Goal: Task Accomplishment & Management: Complete application form

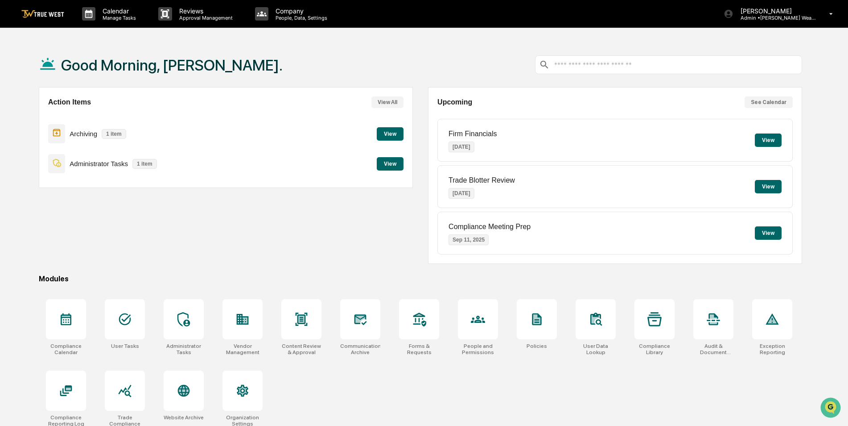
click at [391, 168] on button "View" at bounding box center [390, 163] width 27 height 13
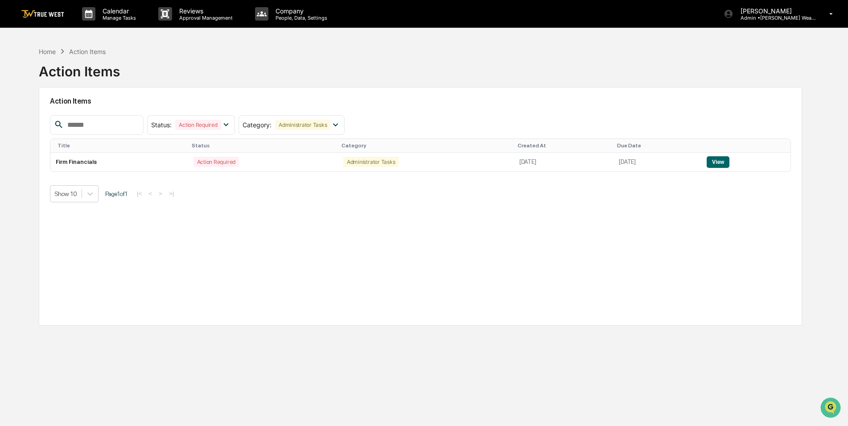
click at [727, 164] on button "View" at bounding box center [718, 162] width 23 height 12
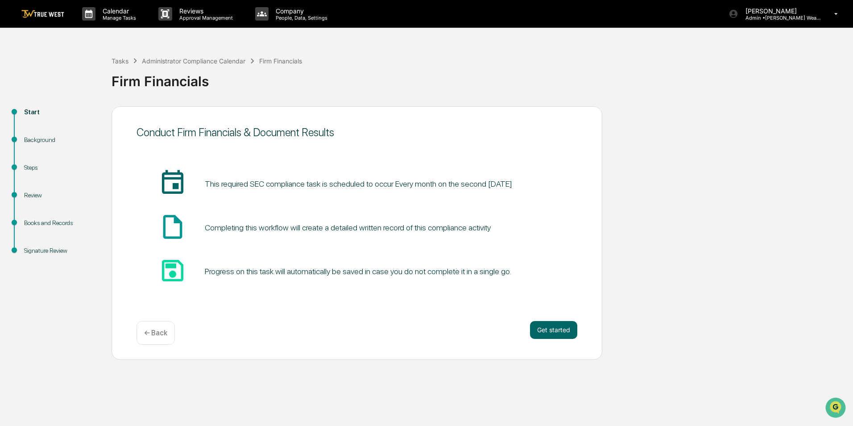
click at [558, 328] on button "Get started" at bounding box center [553, 330] width 47 height 18
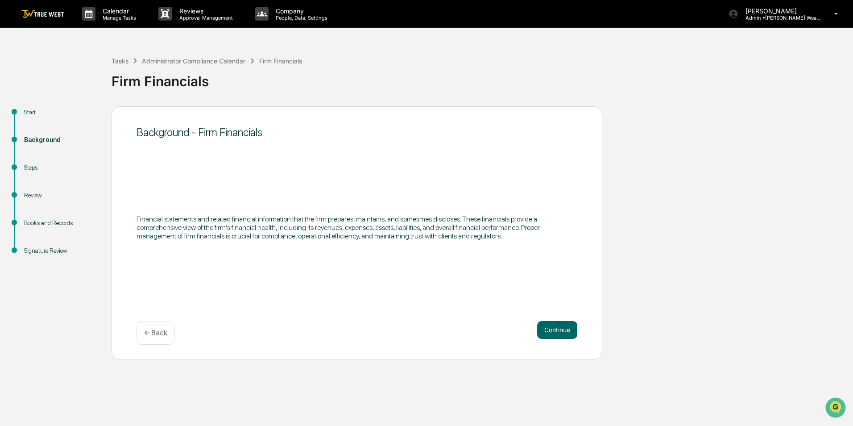
click at [557, 330] on button "Continue" at bounding box center [557, 330] width 40 height 18
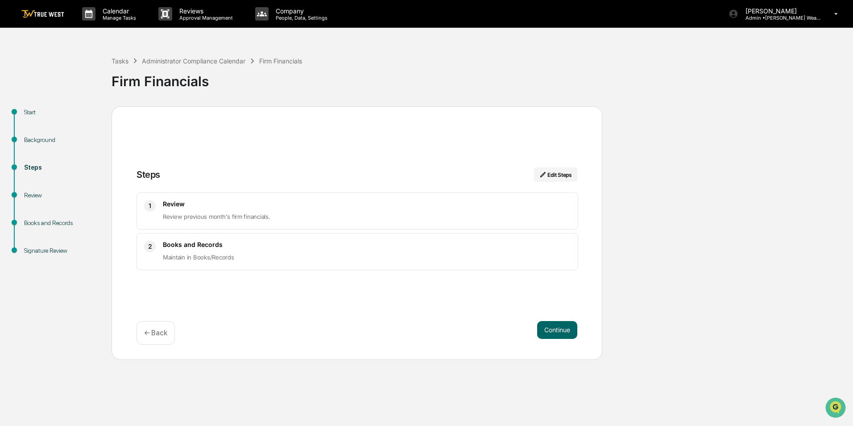
click at [557, 330] on button "Continue" at bounding box center [557, 330] width 40 height 18
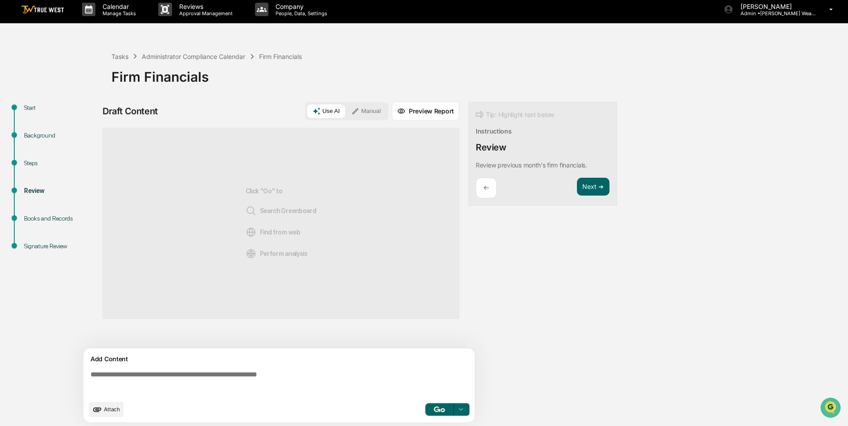
scroll to position [7, 0]
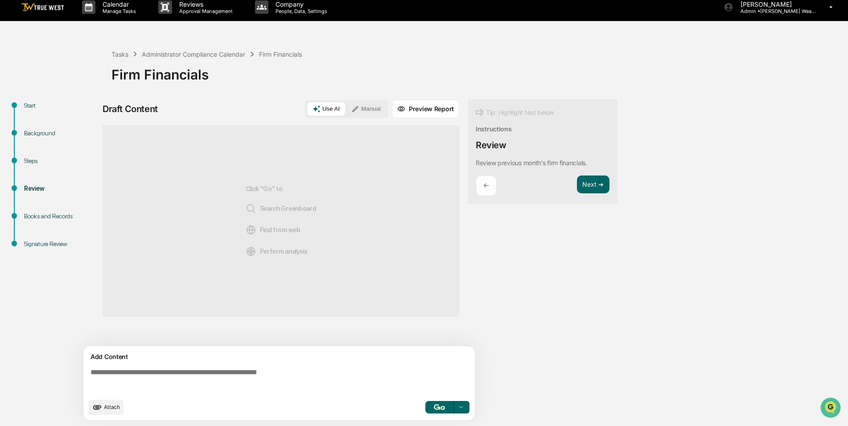
click at [439, 403] on button "button" at bounding box center [440, 407] width 29 height 12
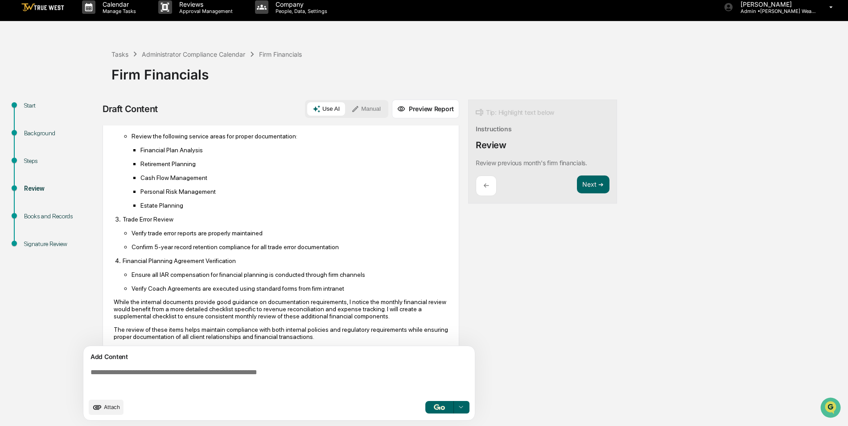
scroll to position [177, 0]
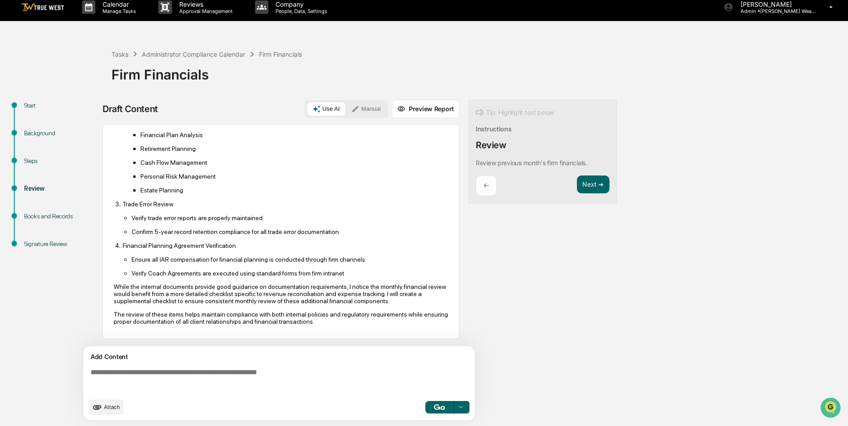
click at [590, 174] on div "Tip: Highlight text below Instructions Review Review previous month's firm fina…" at bounding box center [542, 151] width 149 height 104
click at [588, 182] on button "Next ➔" at bounding box center [593, 184] width 33 height 18
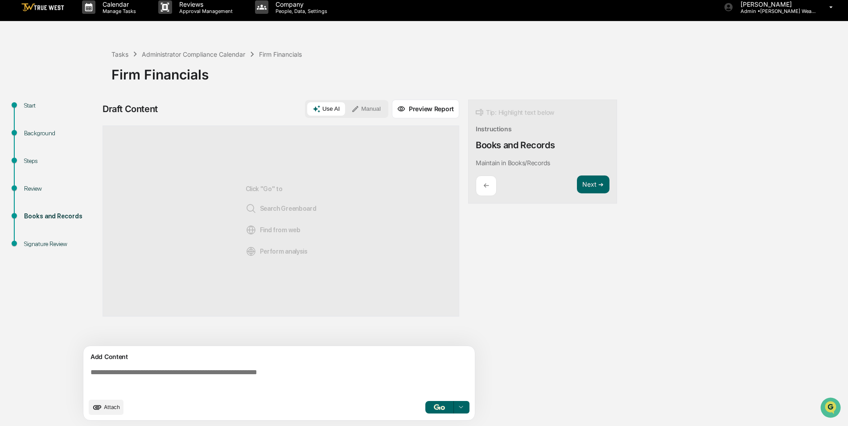
click at [588, 182] on button "Next ➔" at bounding box center [593, 184] width 33 height 18
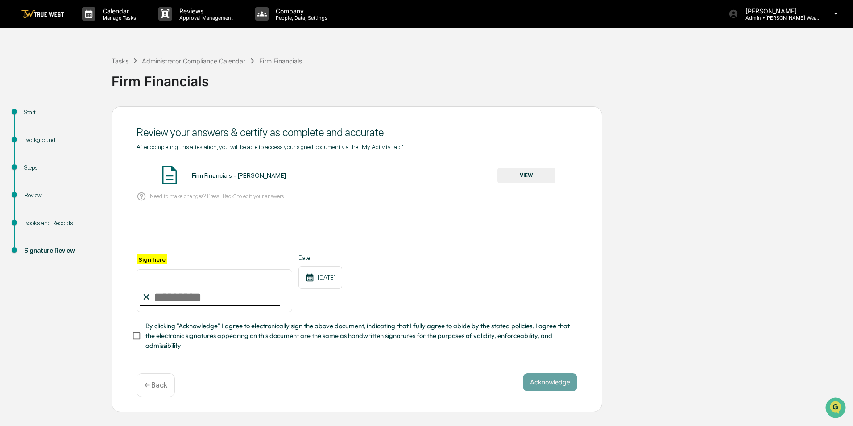
click at [175, 294] on input "Sign here" at bounding box center [214, 290] width 156 height 43
type input "**********"
click at [552, 381] on button "Acknowledge" at bounding box center [550, 382] width 54 height 18
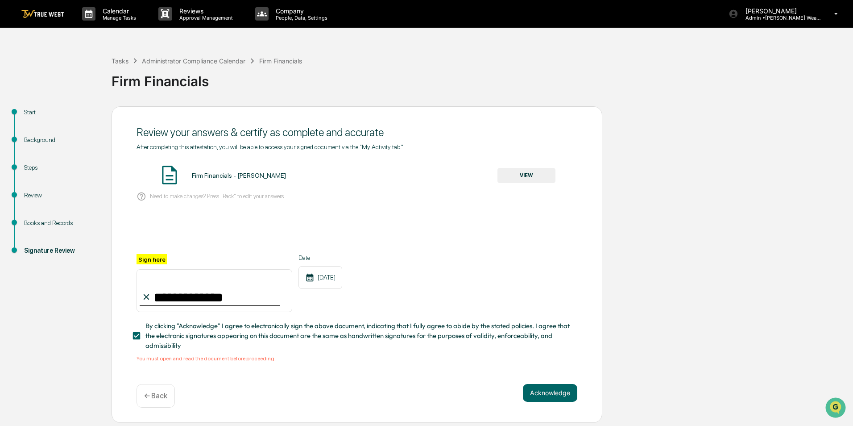
click at [226, 177] on div "Firm Financials - [PERSON_NAME]" at bounding box center [239, 175] width 94 height 7
click at [532, 169] on button "VIEW" at bounding box center [526, 175] width 58 height 15
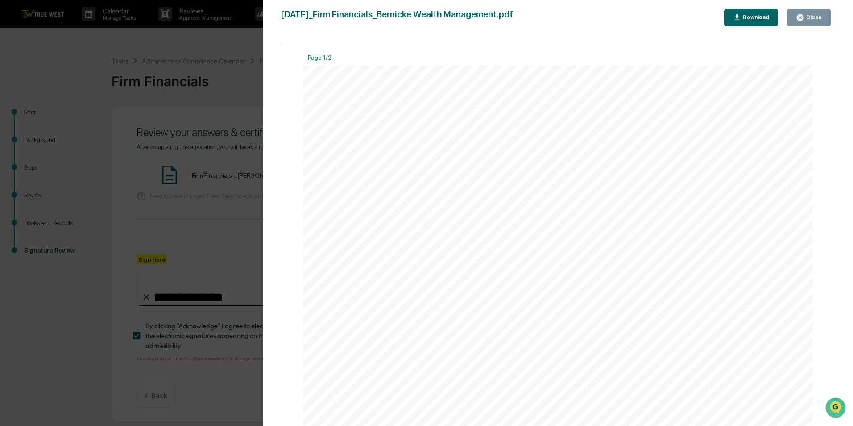
click at [757, 13] on button "Download" at bounding box center [751, 17] width 54 height 17
click at [804, 20] on icon "button" at bounding box center [800, 17] width 8 height 8
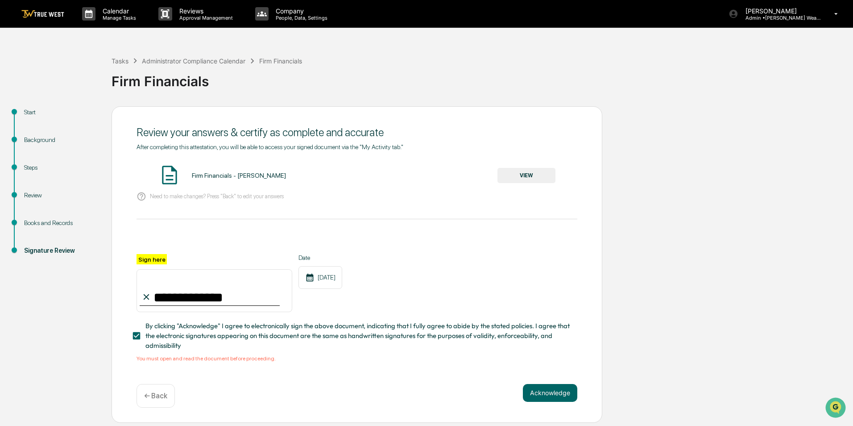
click at [556, 393] on button "Acknowledge" at bounding box center [550, 393] width 54 height 18
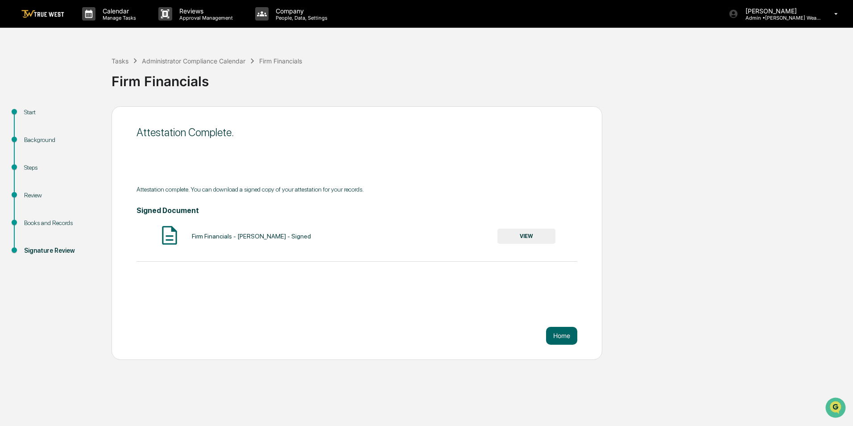
click at [241, 236] on div "Firm Financials - [PERSON_NAME] - Signed" at bounding box center [251, 235] width 119 height 7
click at [533, 235] on button "VIEW" at bounding box center [526, 235] width 58 height 15
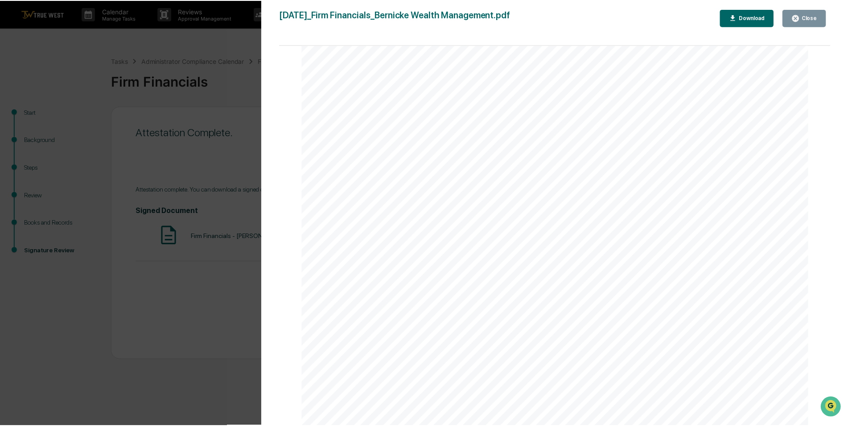
scroll to position [1695, 0]
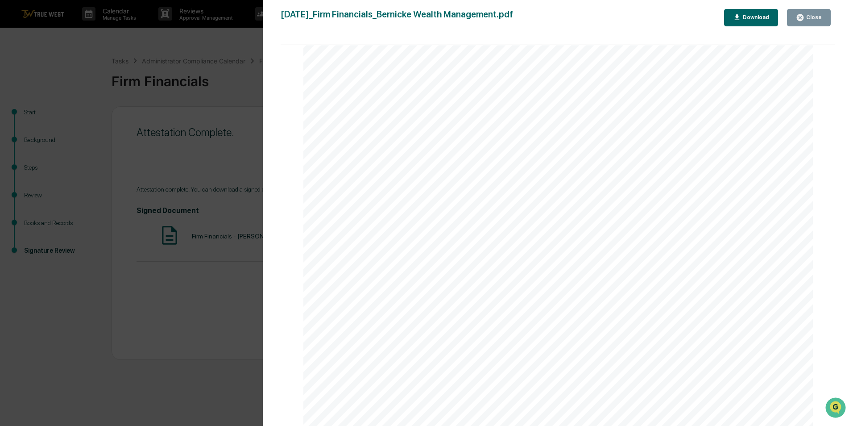
click at [755, 17] on div "Download" at bounding box center [755, 17] width 28 height 6
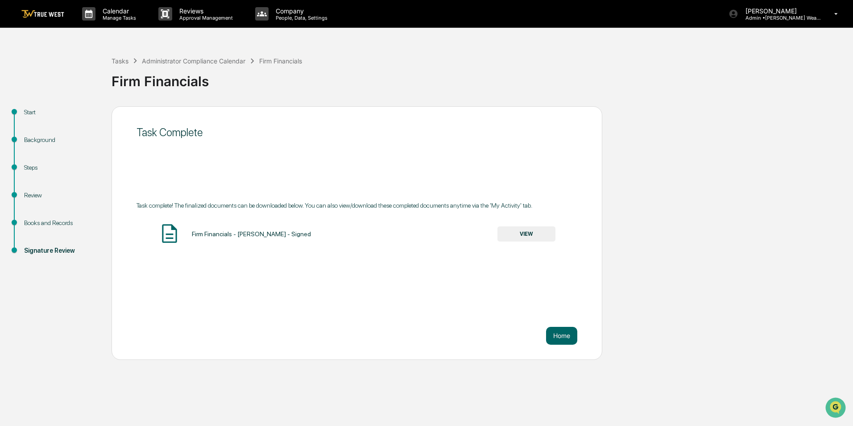
click at [569, 338] on button "Home" at bounding box center [561, 336] width 31 height 18
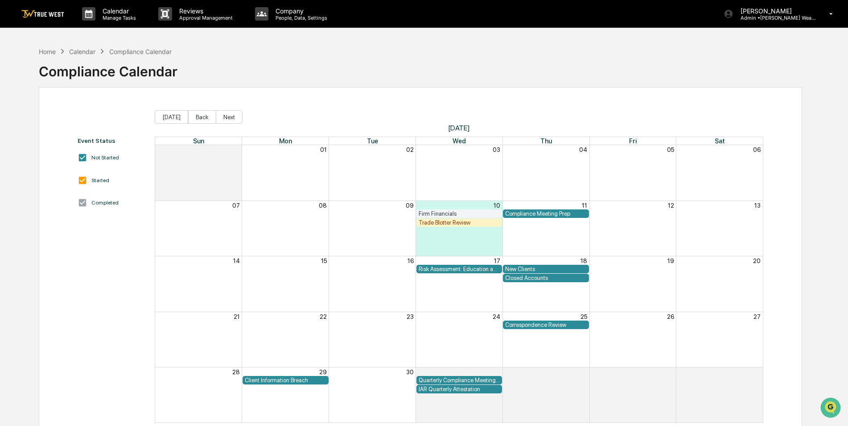
click at [479, 224] on div "Trade Blotter Review" at bounding box center [460, 222] width 82 height 7
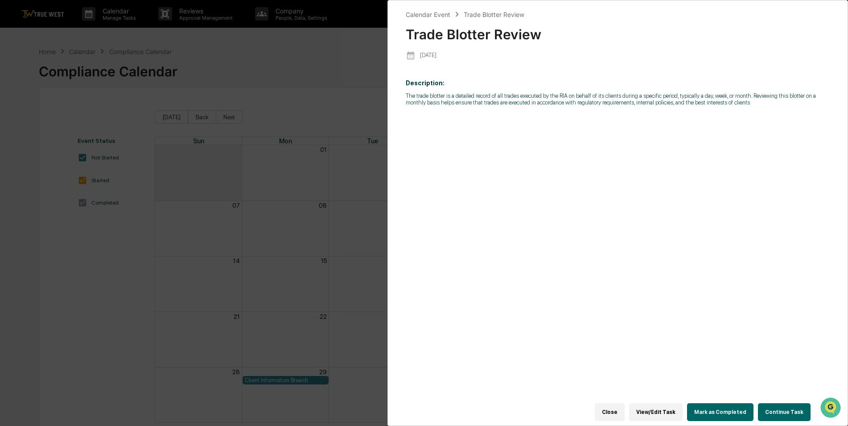
click at [616, 406] on button "Close" at bounding box center [610, 412] width 30 height 18
